Goal: Task Accomplishment & Management: Use online tool/utility

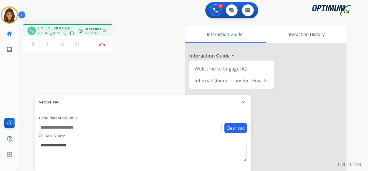
click at [69, 33] on mat-icon "content_copy" at bounding box center [71, 32] width 5 height 5
click at [104, 48] on button "Disconnect" at bounding box center [102, 44] width 11 height 11
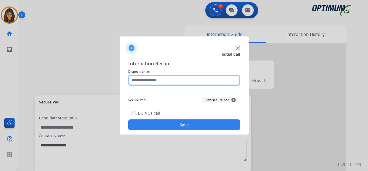
click at [156, 76] on input "text" at bounding box center [184, 80] width 112 height 11
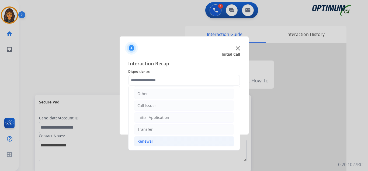
click at [151, 139] on div "Renewal" at bounding box center [144, 140] width 15 height 5
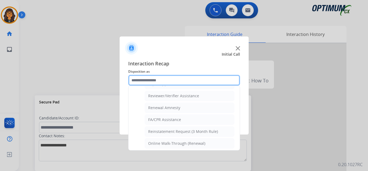
scroll to position [208, 0]
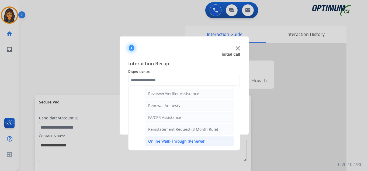
click at [173, 140] on div "Online Walk-Through (Renewal)" at bounding box center [176, 140] width 57 height 5
type input "**********"
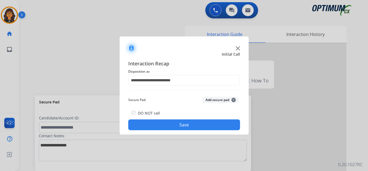
click at [184, 126] on button "Save" at bounding box center [184, 124] width 112 height 11
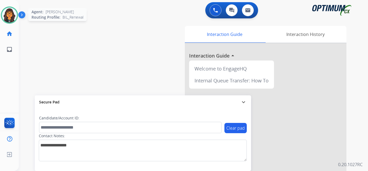
click at [6, 14] on img at bounding box center [9, 15] width 15 height 15
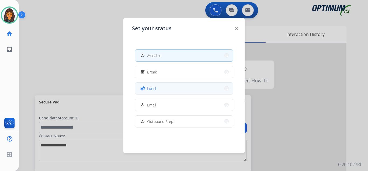
click at [160, 93] on button "fastfood Lunch" at bounding box center [184, 88] width 98 height 12
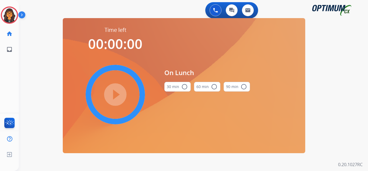
drag, startPoint x: 174, startPoint y: 87, endPoint x: 143, endPoint y: 91, distance: 32.0
click at [171, 88] on button "30 min radio_button_unchecked" at bounding box center [177, 87] width 26 height 10
click at [118, 96] on mat-icon "play_circle_filled" at bounding box center [115, 94] width 6 height 6
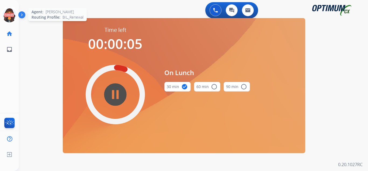
click at [13, 13] on icon at bounding box center [10, 15] width 18 height 18
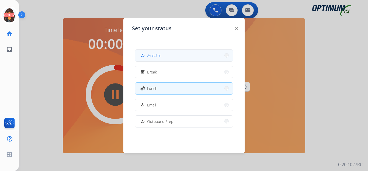
drag, startPoint x: 155, startPoint y: 57, endPoint x: 48, endPoint y: 34, distance: 109.5
click at [155, 57] on span "Available" at bounding box center [154, 56] width 14 height 6
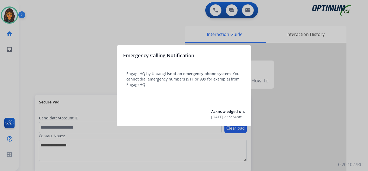
click at [42, 8] on div at bounding box center [184, 85] width 368 height 171
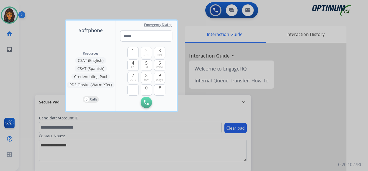
click at [41, 8] on div at bounding box center [184, 85] width 368 height 171
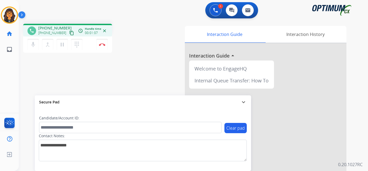
click at [69, 32] on mat-icon "content_copy" at bounding box center [71, 32] width 5 height 5
click at [99, 43] on img at bounding box center [102, 44] width 6 height 3
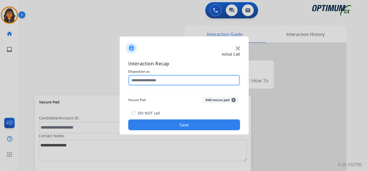
click at [152, 80] on input "text" at bounding box center [184, 80] width 112 height 11
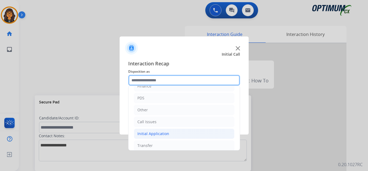
scroll to position [37, 0]
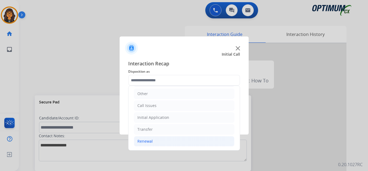
click at [148, 141] on div "Renewal" at bounding box center [144, 140] width 15 height 5
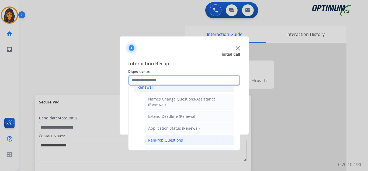
scroll to position [118, 0]
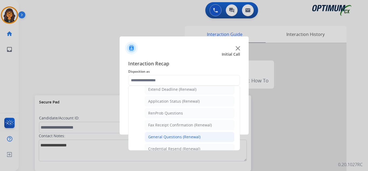
click at [167, 135] on div "General Questions (Renewal)" at bounding box center [174, 136] width 52 height 5
type input "**********"
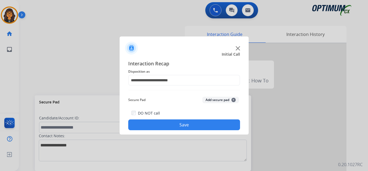
click at [169, 125] on button "Save" at bounding box center [184, 124] width 112 height 11
